Goal: Task Accomplishment & Management: Manage account settings

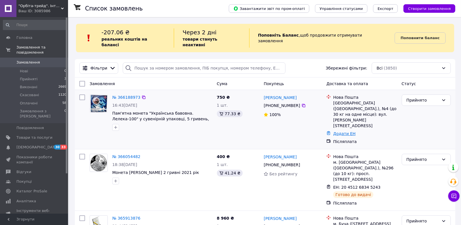
click at [343, 131] on link "Додати ЕН" at bounding box center [344, 133] width 22 height 5
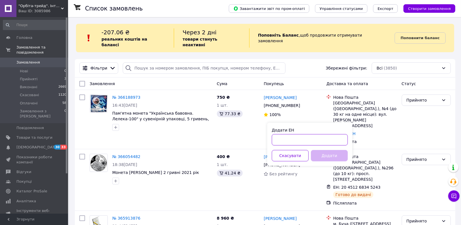
click at [298, 142] on input "Додати ЕН" at bounding box center [310, 139] width 76 height 11
type input "20451269156552"
click at [324, 158] on button "Додати" at bounding box center [329, 155] width 37 height 11
